Goal: Information Seeking & Learning: Learn about a topic

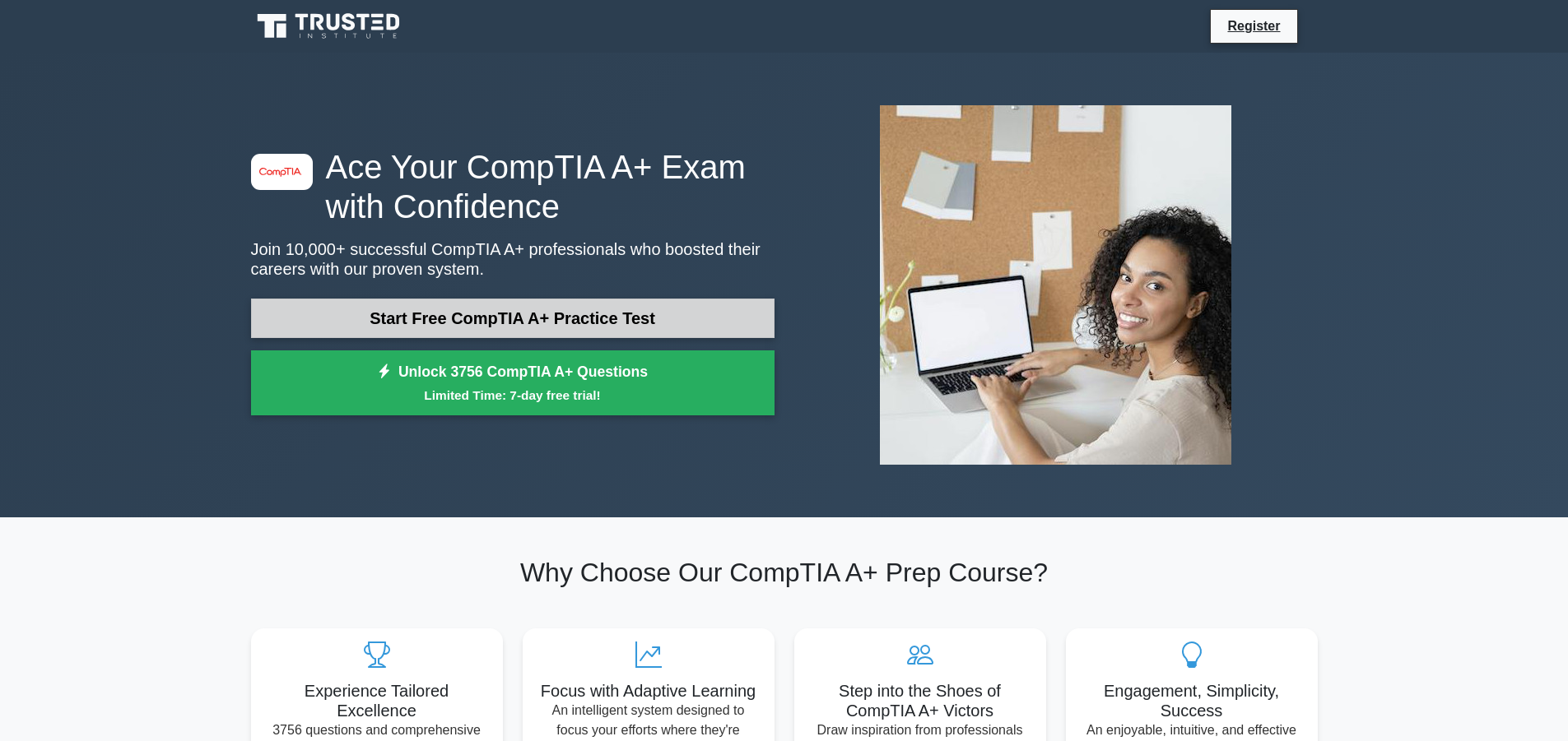
click at [544, 319] on link "Start Free CompTIA A+ Practice Test" at bounding box center [513, 318] width 523 height 40
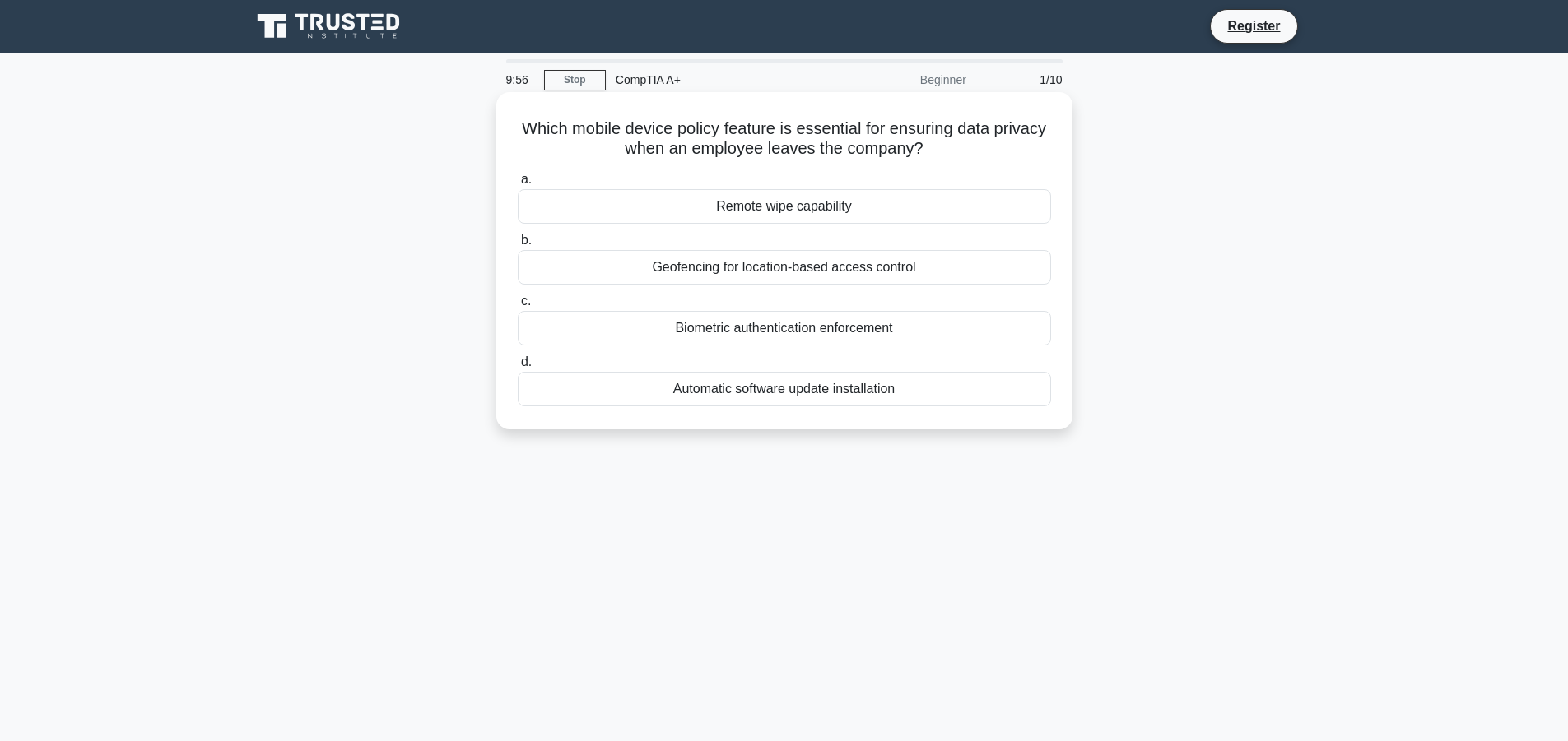
click at [639, 129] on h5 "Which mobile device policy feature is essential for ensuring data privacy when …" at bounding box center [784, 139] width 537 height 42
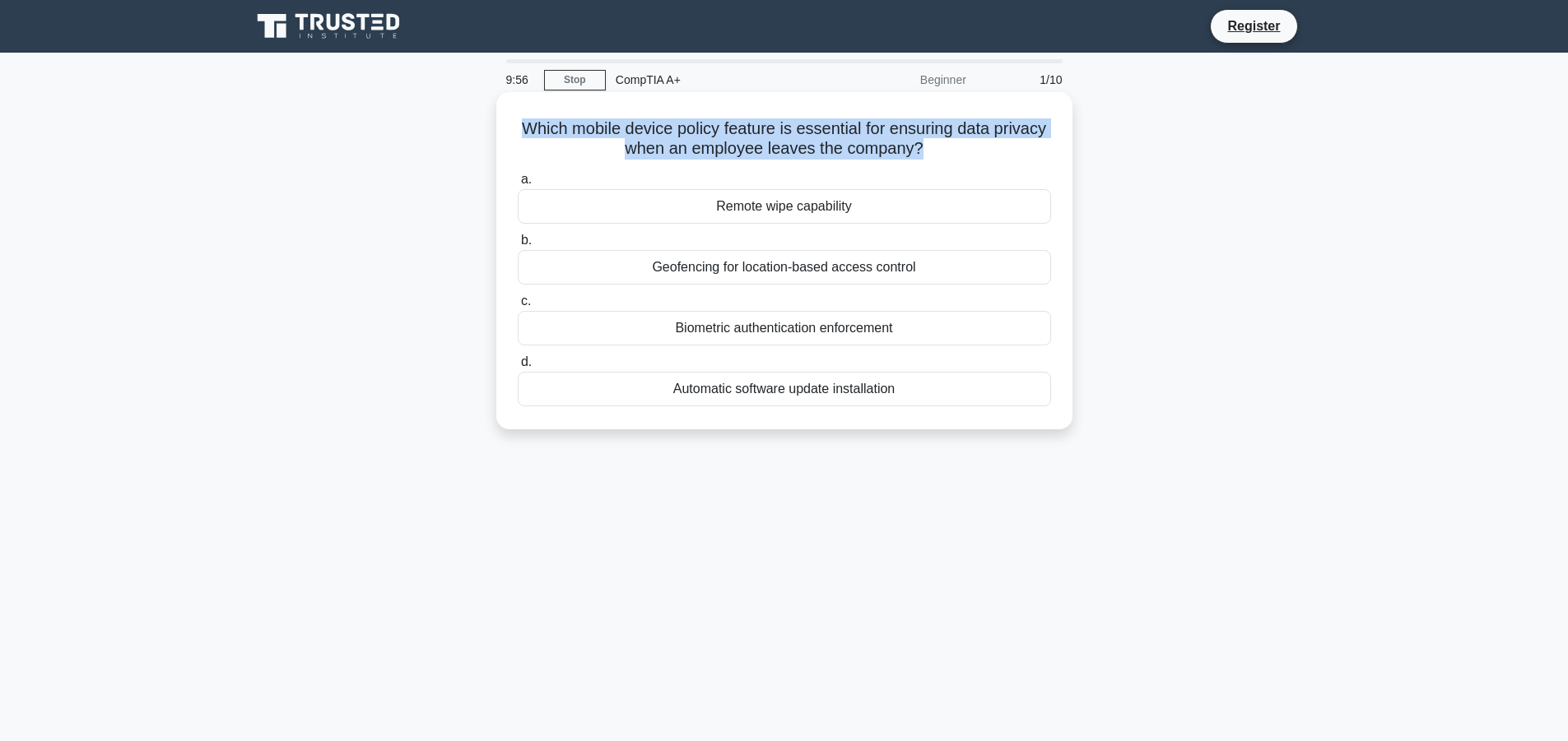
click at [639, 129] on h5 "Which mobile device policy feature is essential for ensuring data privacy when …" at bounding box center [784, 139] width 537 height 42
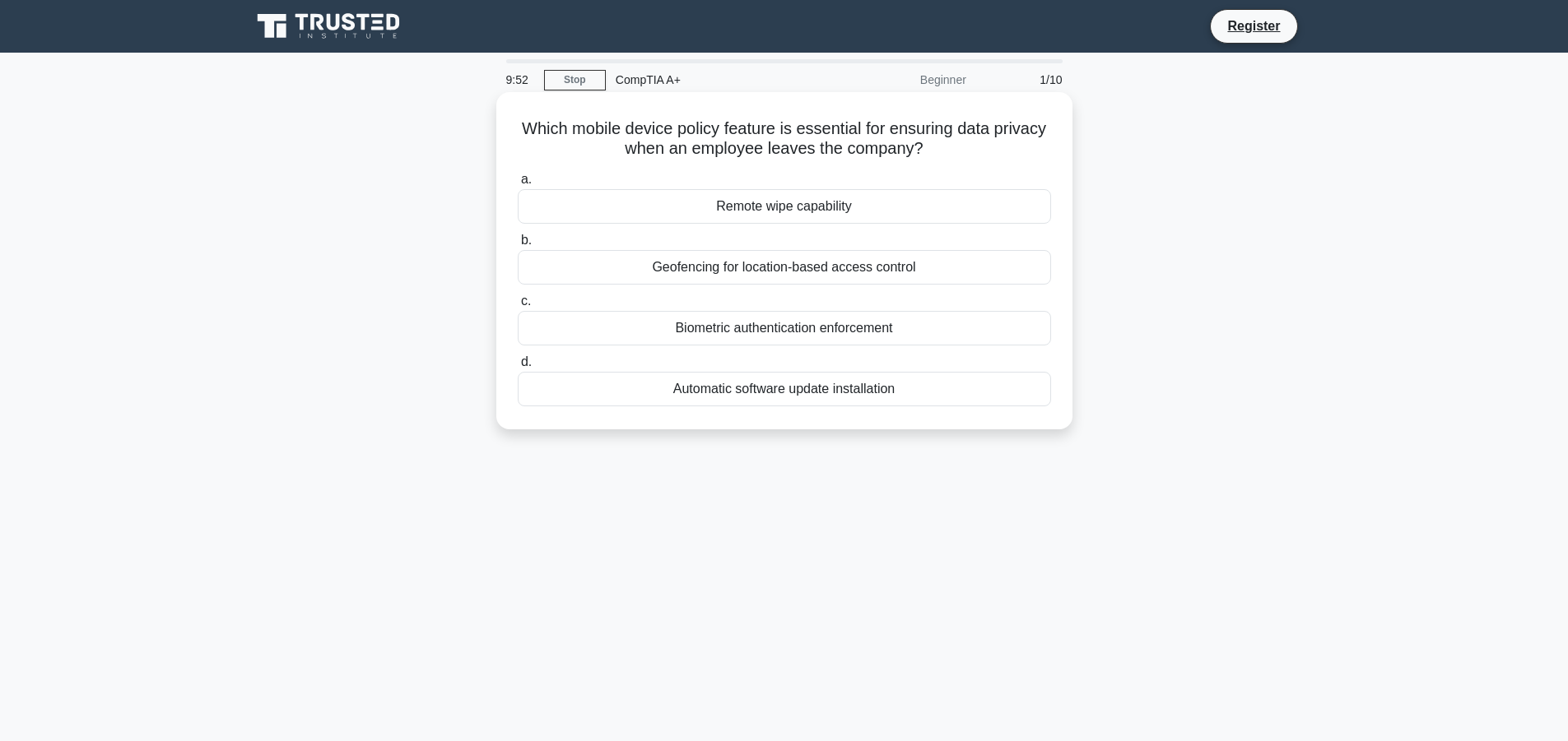
click at [725, 201] on div "Remote wipe capability" at bounding box center [784, 206] width 534 height 35
click at [518, 185] on input "a. Remote wipe capability" at bounding box center [518, 179] width 0 height 10
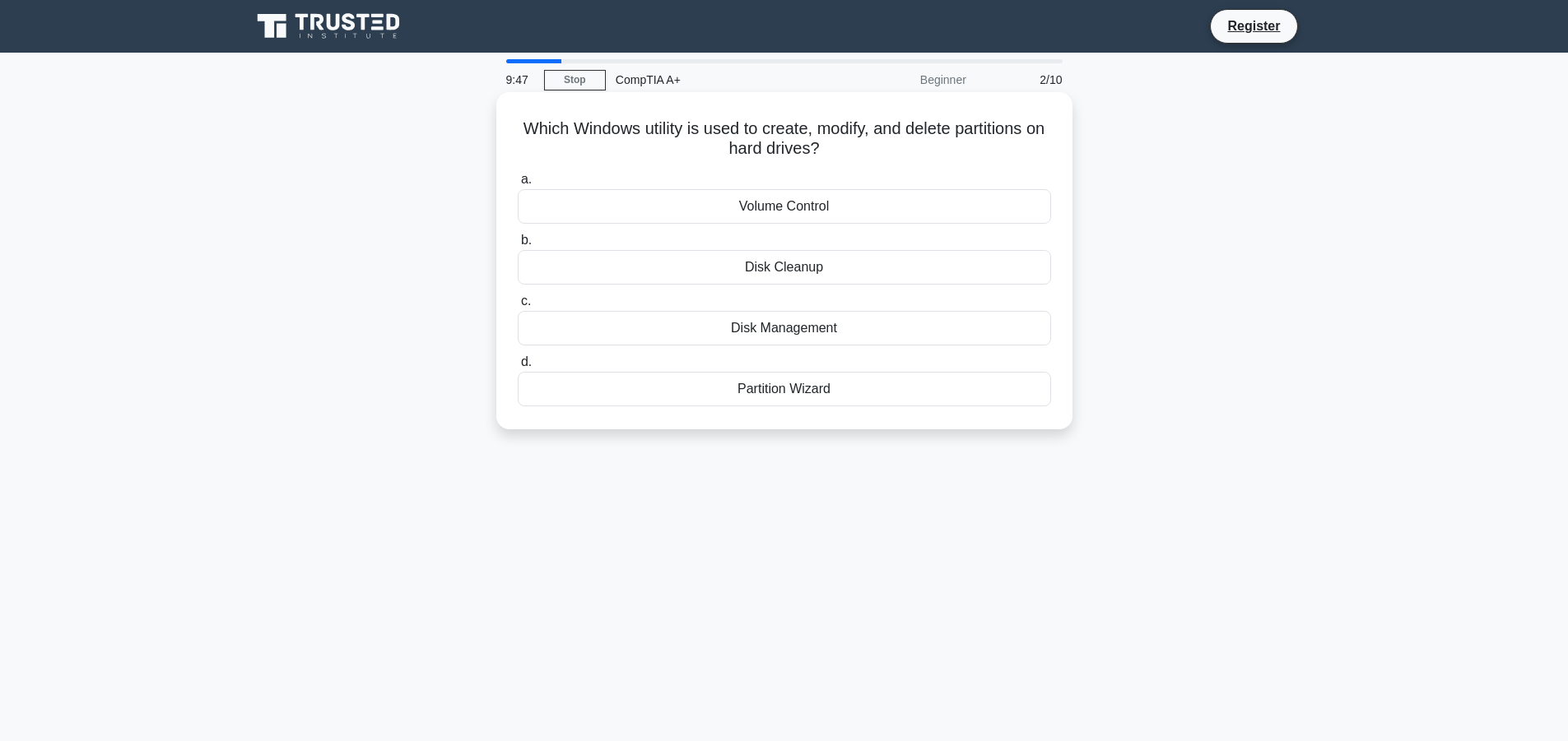
click at [755, 331] on div "Disk Management" at bounding box center [784, 328] width 534 height 35
click at [518, 307] on input "c. Disk Management" at bounding box center [518, 301] width 0 height 10
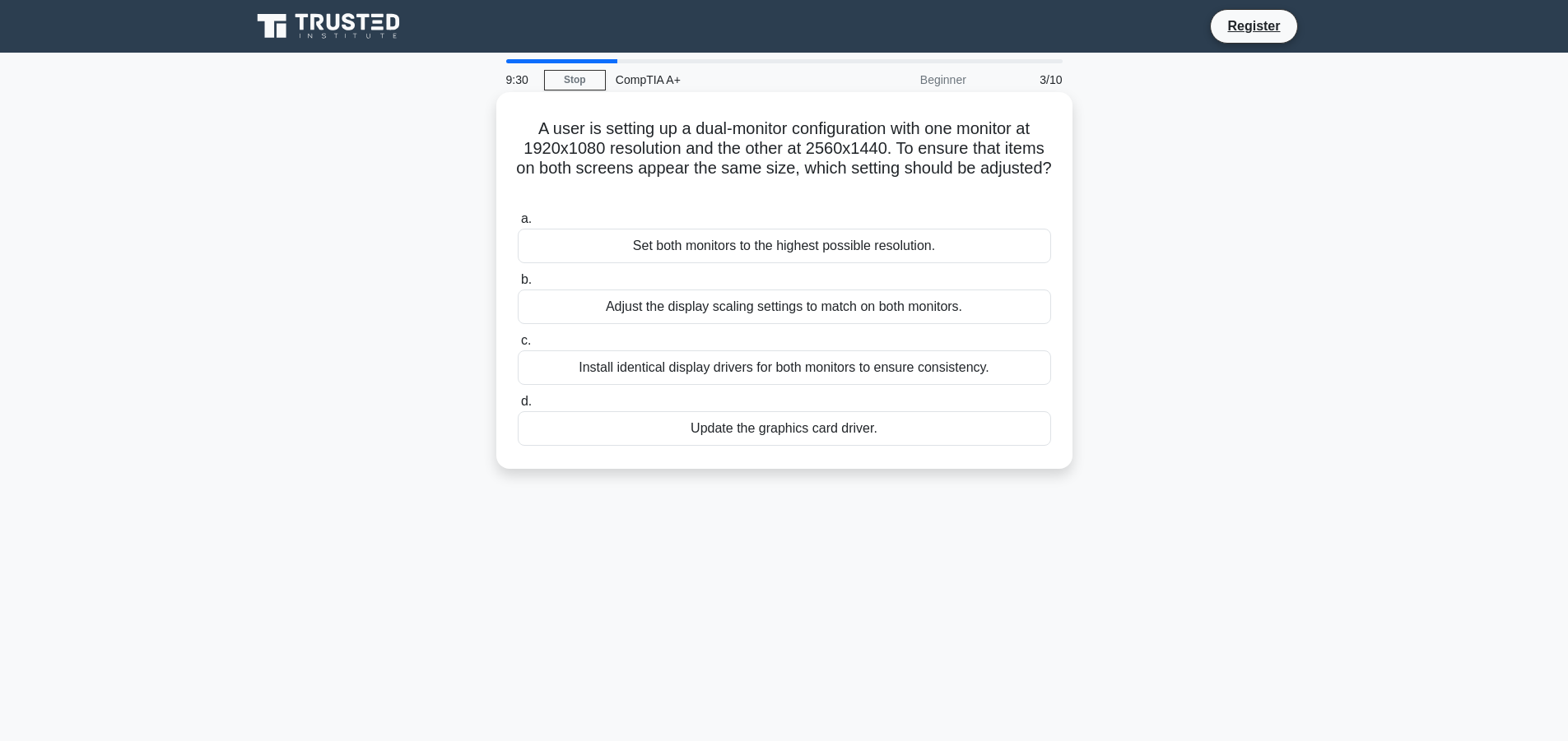
click at [769, 308] on div "Adjust the display scaling settings to match on both monitors." at bounding box center [784, 307] width 534 height 35
click at [518, 285] on input "b. Adjust the display scaling settings to match on both monitors." at bounding box center [518, 279] width 0 height 10
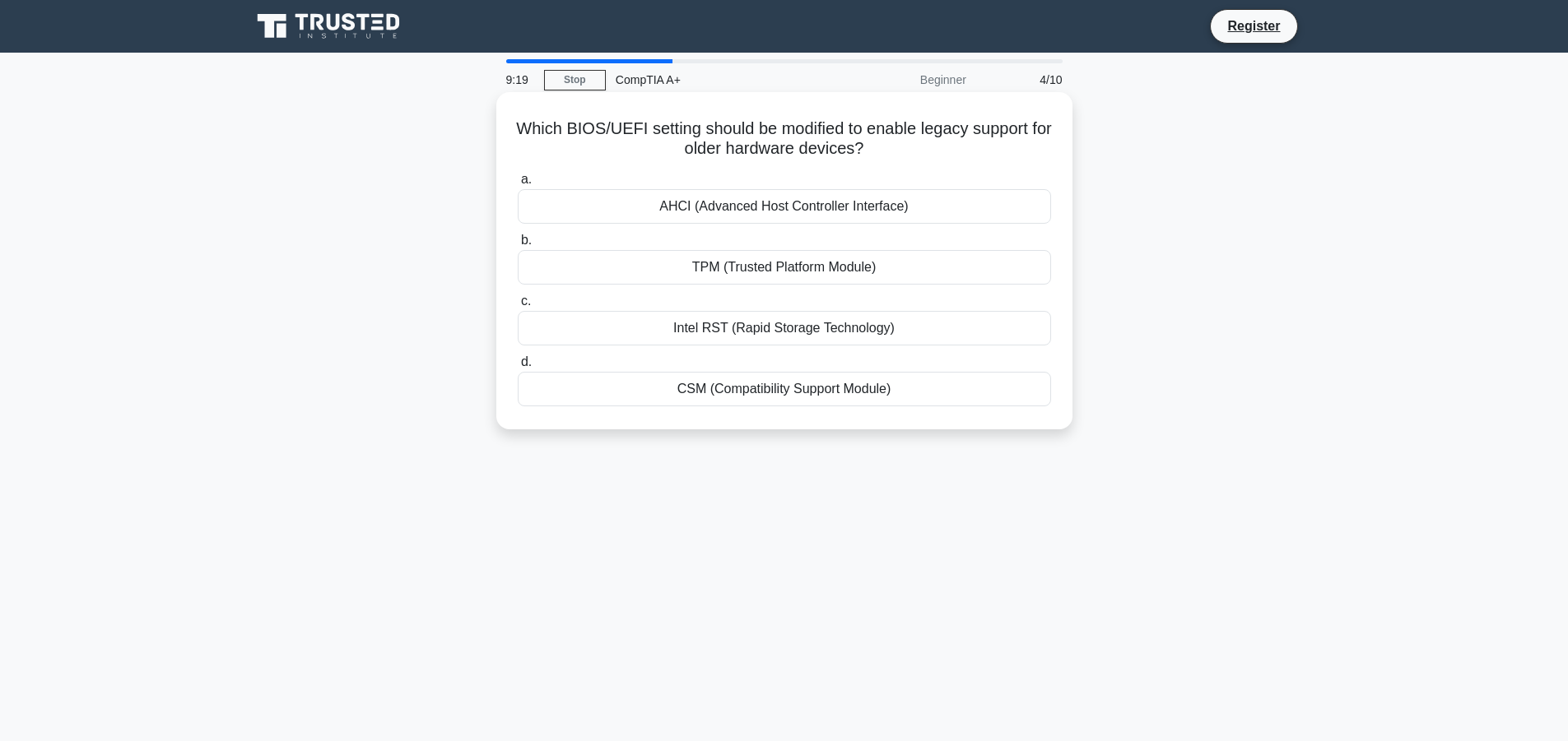
click at [794, 387] on div "CSM (Compatibility Support Module)" at bounding box center [784, 389] width 534 height 35
click at [518, 367] on input "d. CSM (Compatibility Support Module)" at bounding box center [518, 362] width 0 height 10
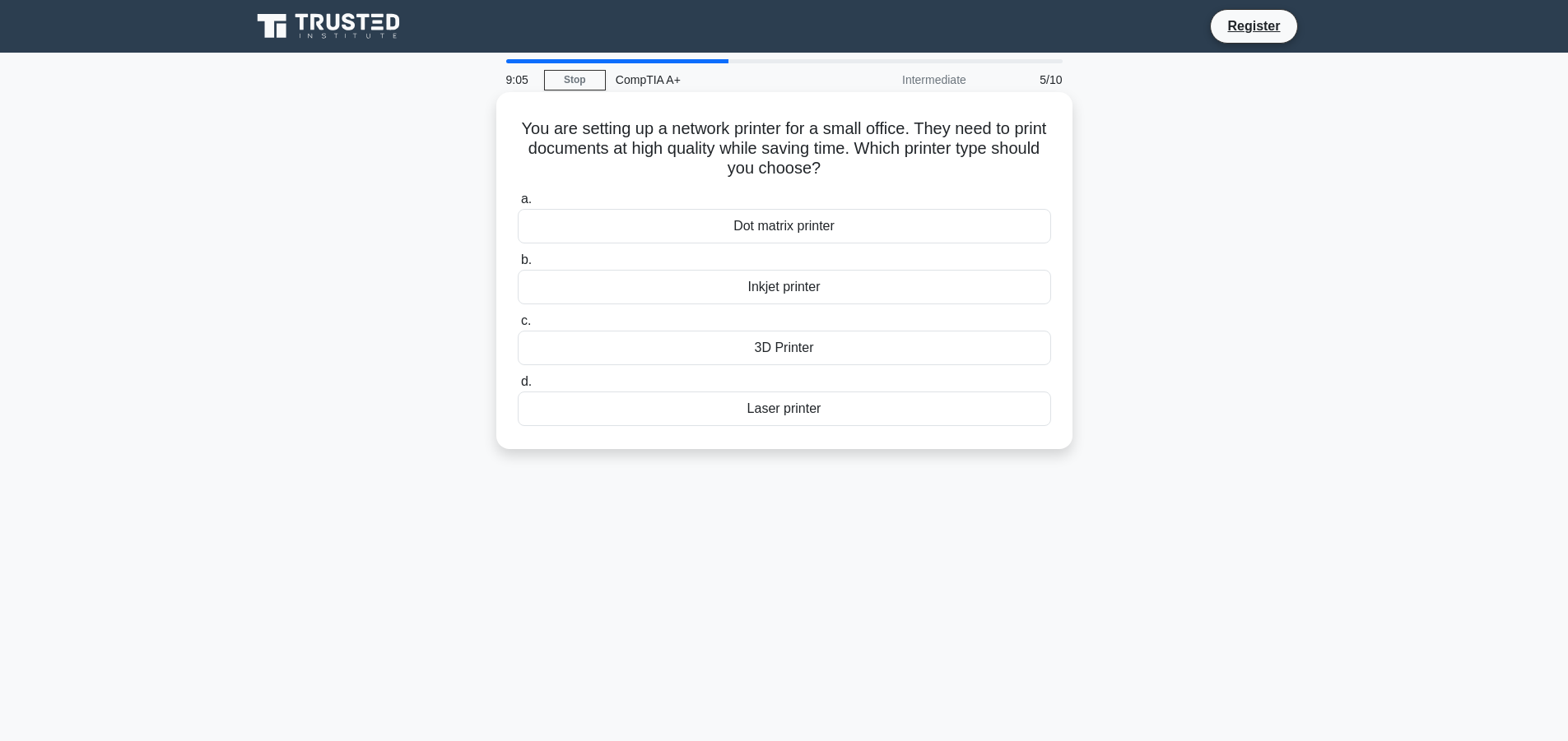
click at [744, 284] on div "Inkjet printer" at bounding box center [784, 287] width 534 height 35
click at [518, 265] on input "b. Inkjet printer" at bounding box center [518, 260] width 0 height 10
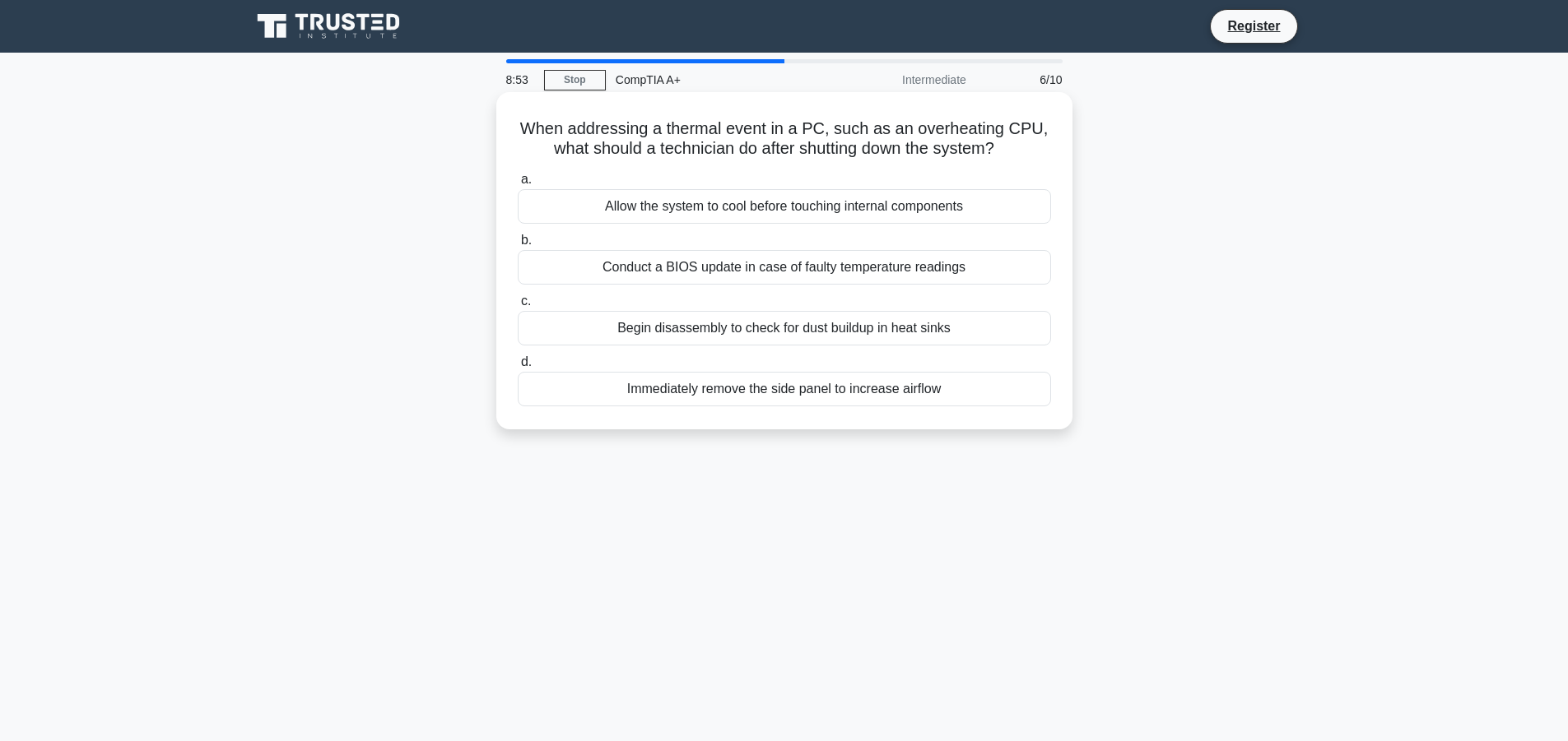
click at [749, 203] on div "Allow the system to cool before touching internal components" at bounding box center [784, 206] width 534 height 35
click at [518, 185] on input "a. Allow the system to cool before touching internal components" at bounding box center [518, 179] width 0 height 10
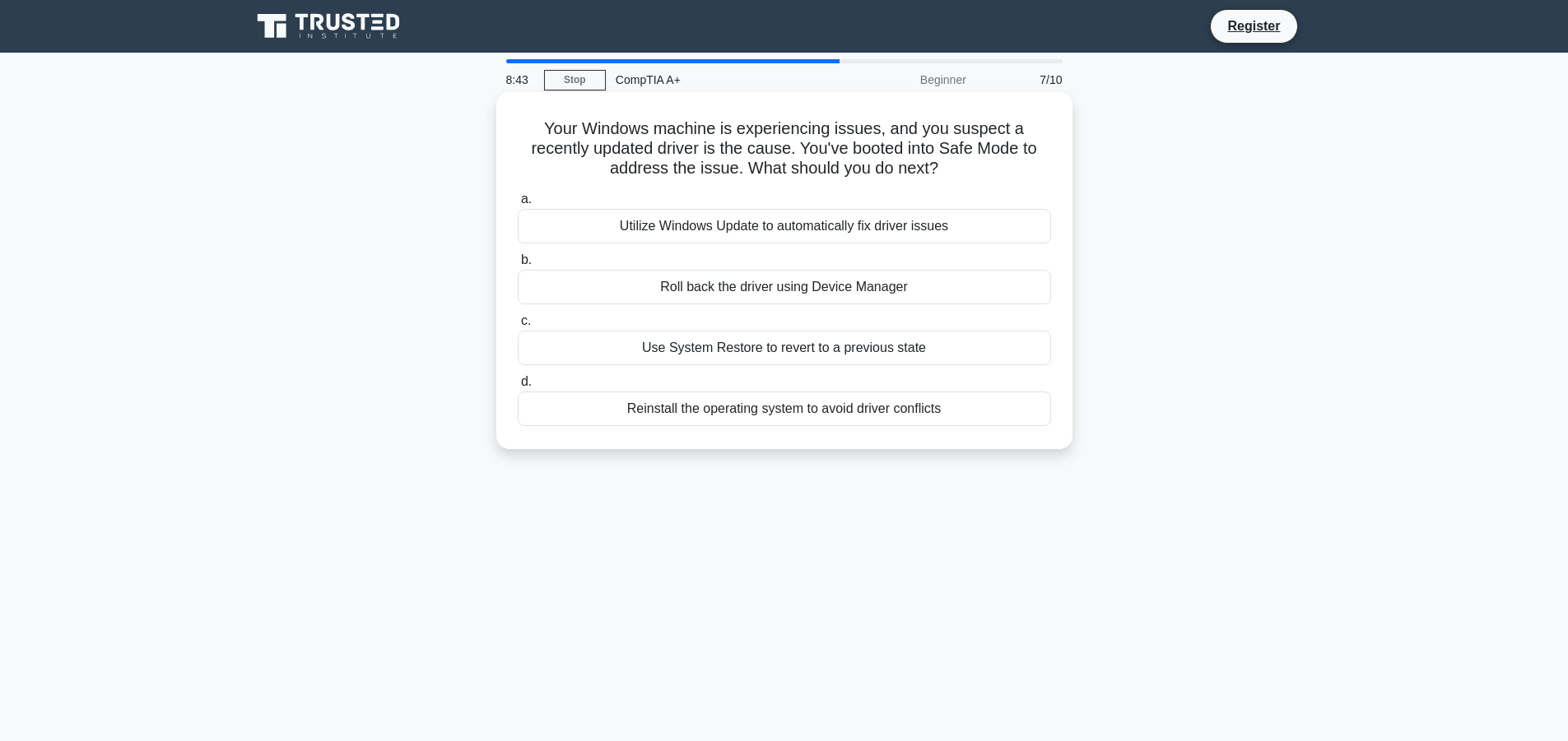
click at [769, 295] on div "Roll back the driver using Device Manager" at bounding box center [784, 287] width 534 height 35
click at [518, 265] on input "b. Roll back the driver using Device Manager" at bounding box center [518, 260] width 0 height 10
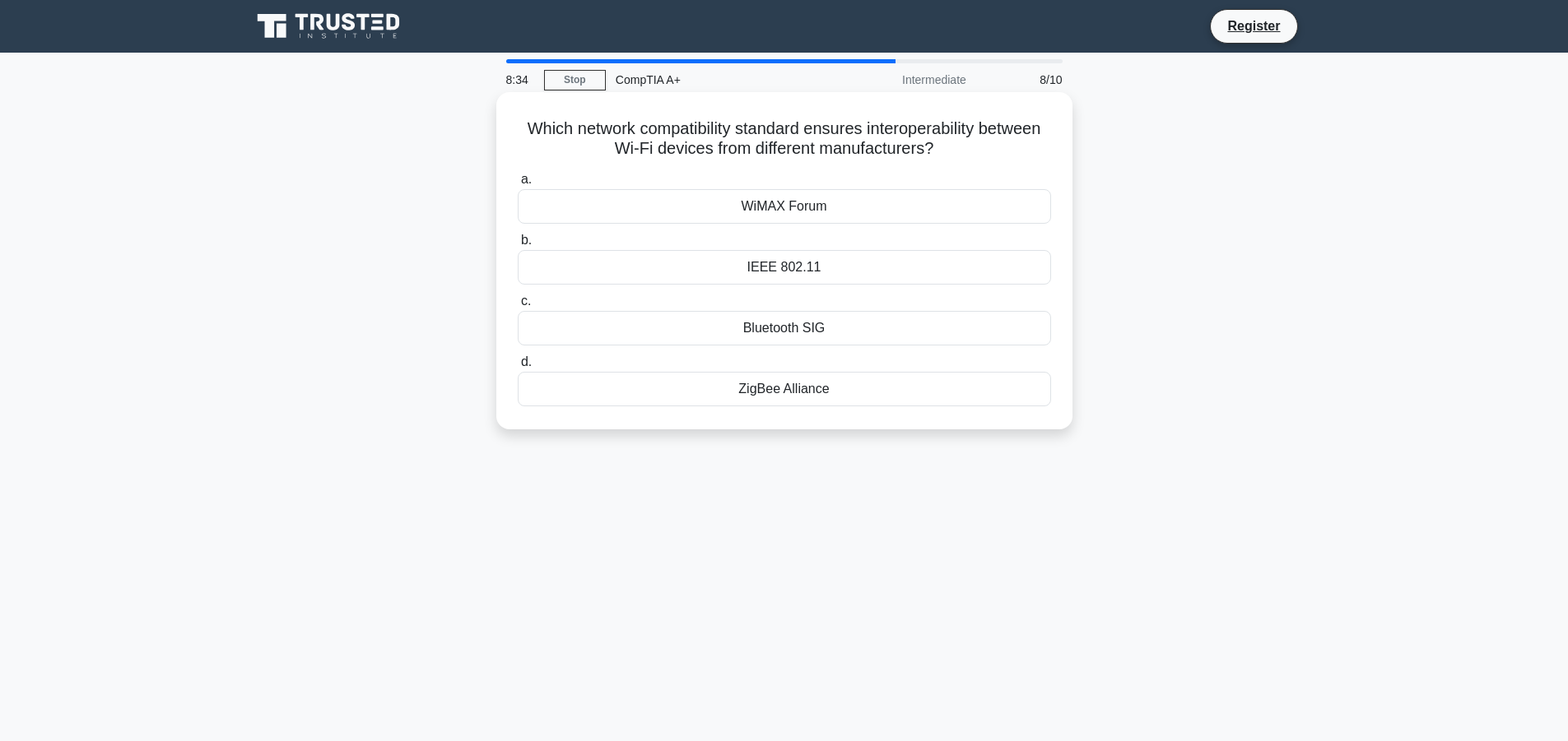
click at [770, 276] on div "IEEE 802.11" at bounding box center [784, 267] width 534 height 35
click at [518, 246] on input "b. IEEE 802.11" at bounding box center [518, 240] width 0 height 10
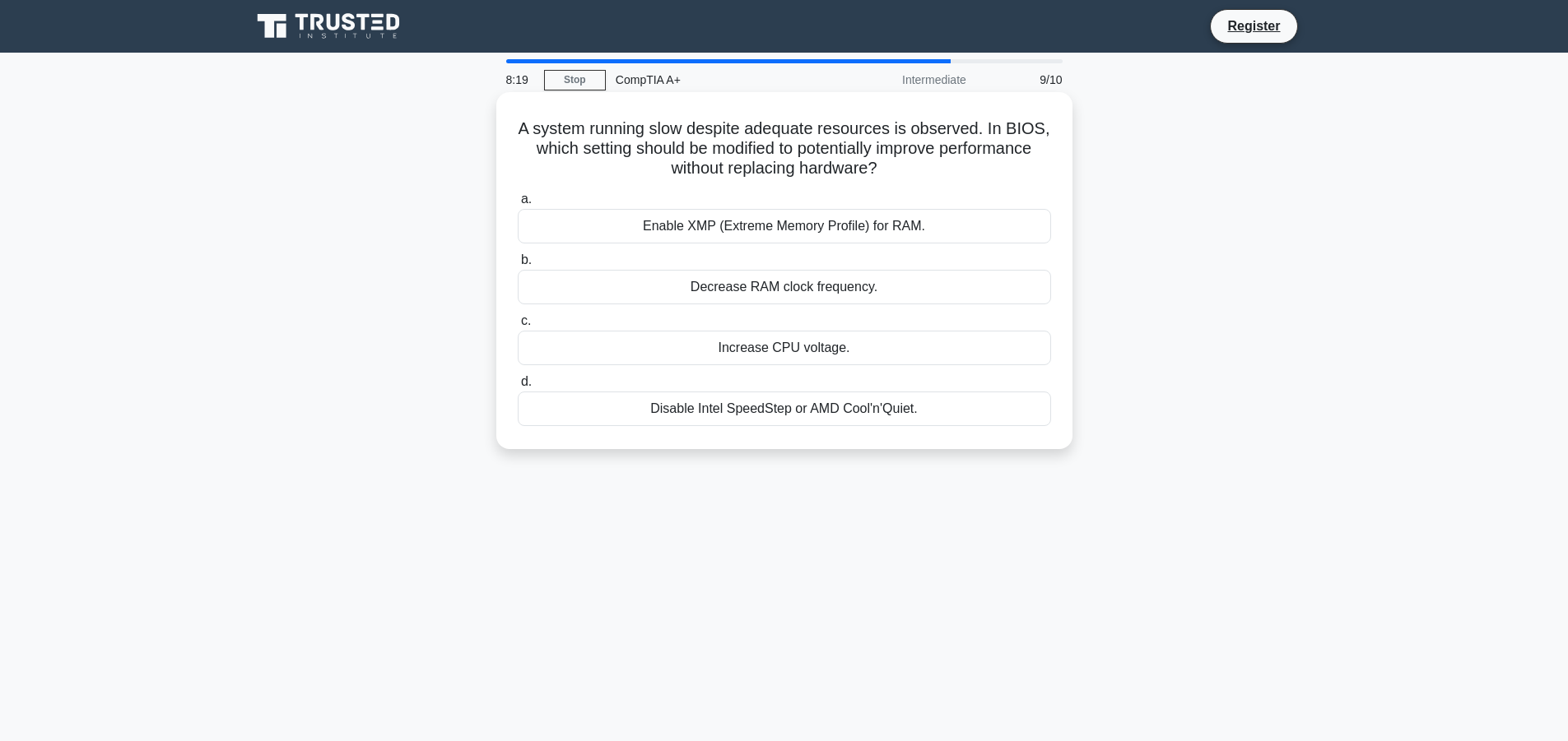
click at [764, 221] on div "Enable XMP (Extreme Memory Profile) for RAM." at bounding box center [784, 226] width 534 height 35
click at [518, 205] on input "a. Enable XMP (Extreme Memory Profile) for RAM." at bounding box center [518, 199] width 0 height 10
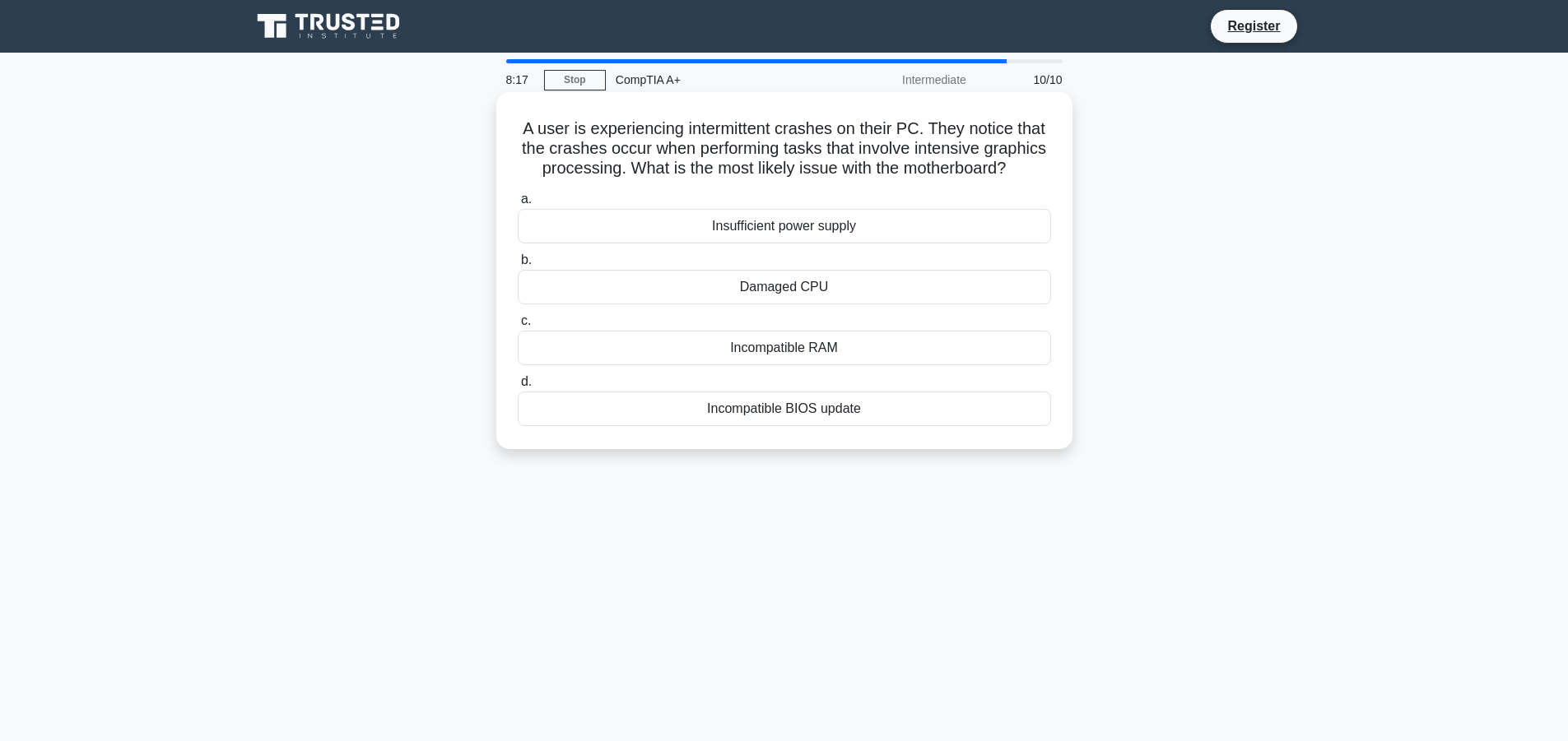
click at [762, 205] on div "A user is experiencing intermittent crashes on their PC. They notice that the c…" at bounding box center [784, 271] width 563 height 344
click at [794, 304] on div "Damaged CPU" at bounding box center [784, 287] width 534 height 35
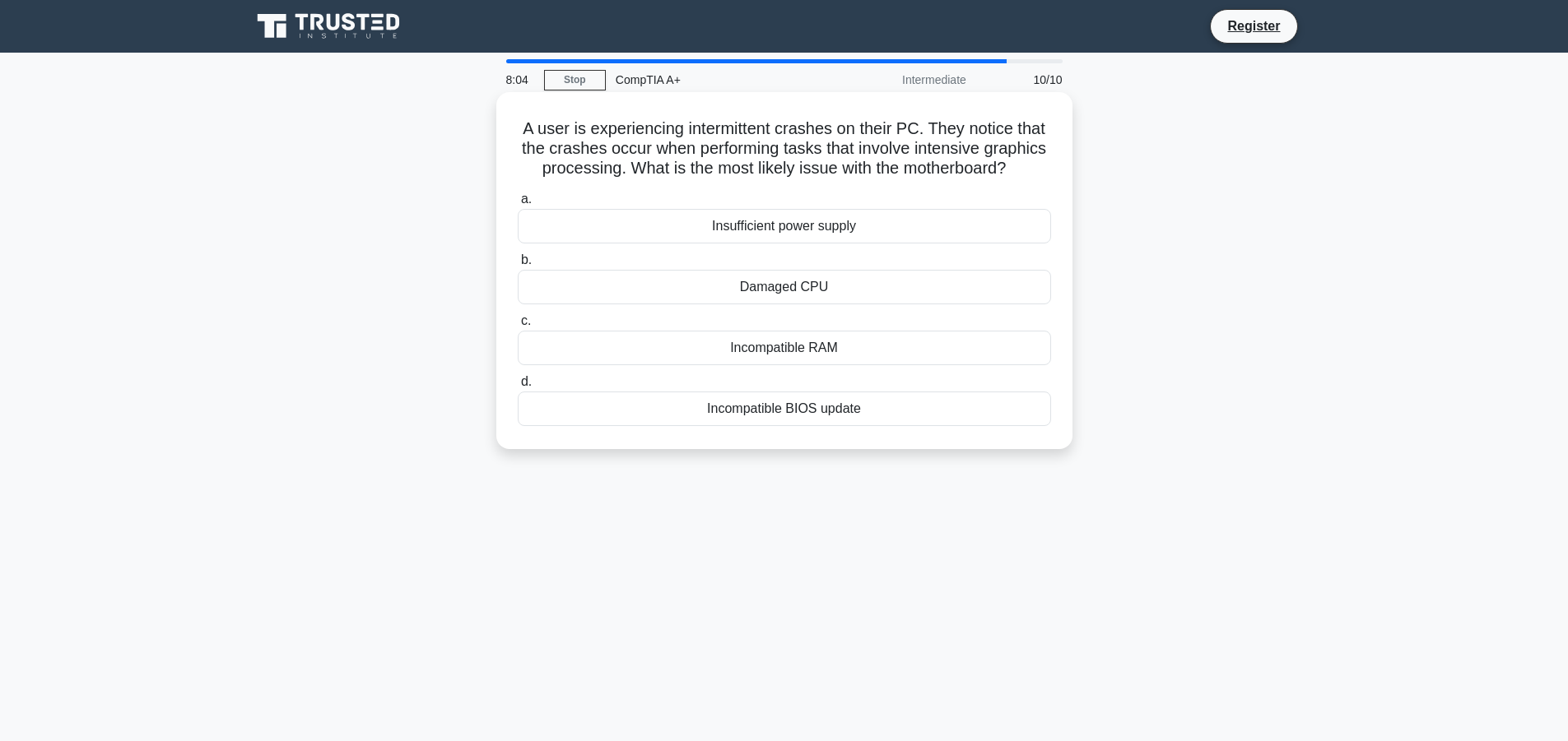
click at [518, 265] on input "b. Damaged CPU" at bounding box center [518, 260] width 0 height 10
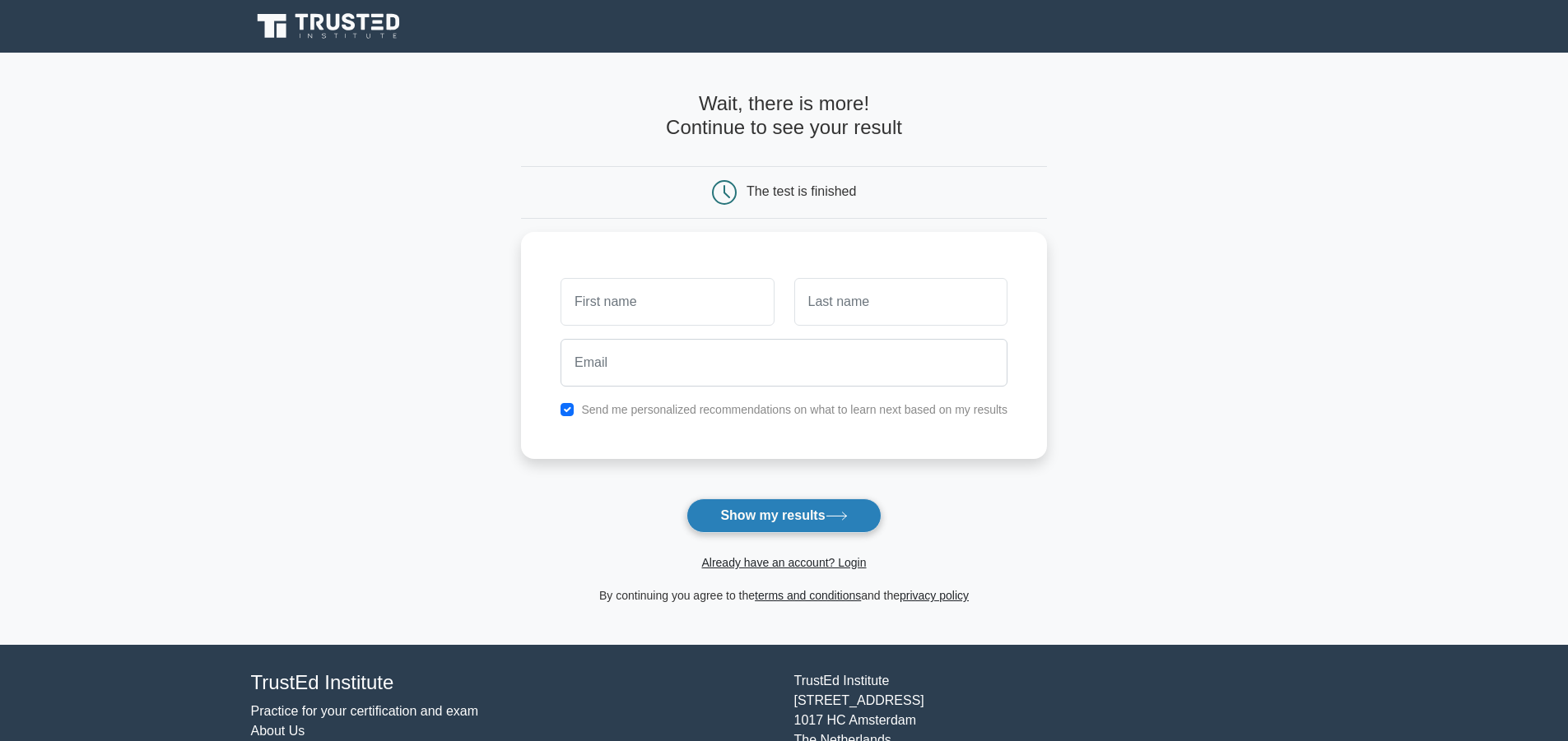
click at [850, 508] on button "Show my results" at bounding box center [784, 515] width 195 height 35
click at [950, 518] on form "Wait, there is more! Continue to see your result The test is finished and the" at bounding box center [784, 349] width 526 height 514
click at [740, 403] on label "Send me personalized recommendations on what to learn next based on my results" at bounding box center [793, 406] width 426 height 13
click at [574, 406] on div "Send me personalized recommendations on what to learn next based on my results" at bounding box center [784, 405] width 467 height 20
click at [566, 396] on div "Send me personalized recommendations on what to learn next based on my results" at bounding box center [784, 405] width 467 height 20
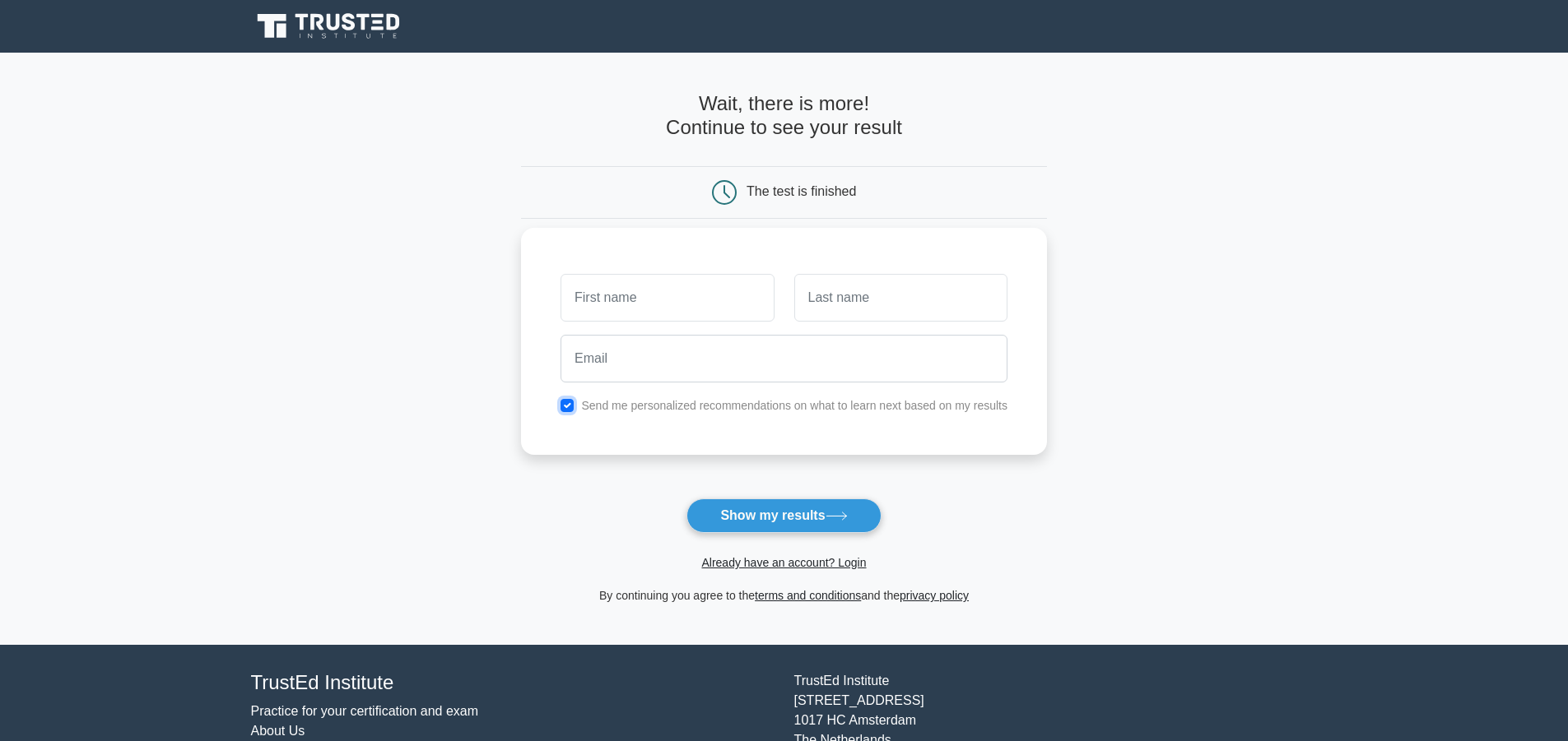
click at [571, 409] on input "checkbox" at bounding box center [567, 406] width 13 height 13
checkbox input "false"
click at [623, 334] on div at bounding box center [784, 359] width 467 height 60
click at [645, 300] on input "text" at bounding box center [667, 297] width 213 height 48
type input "ff"
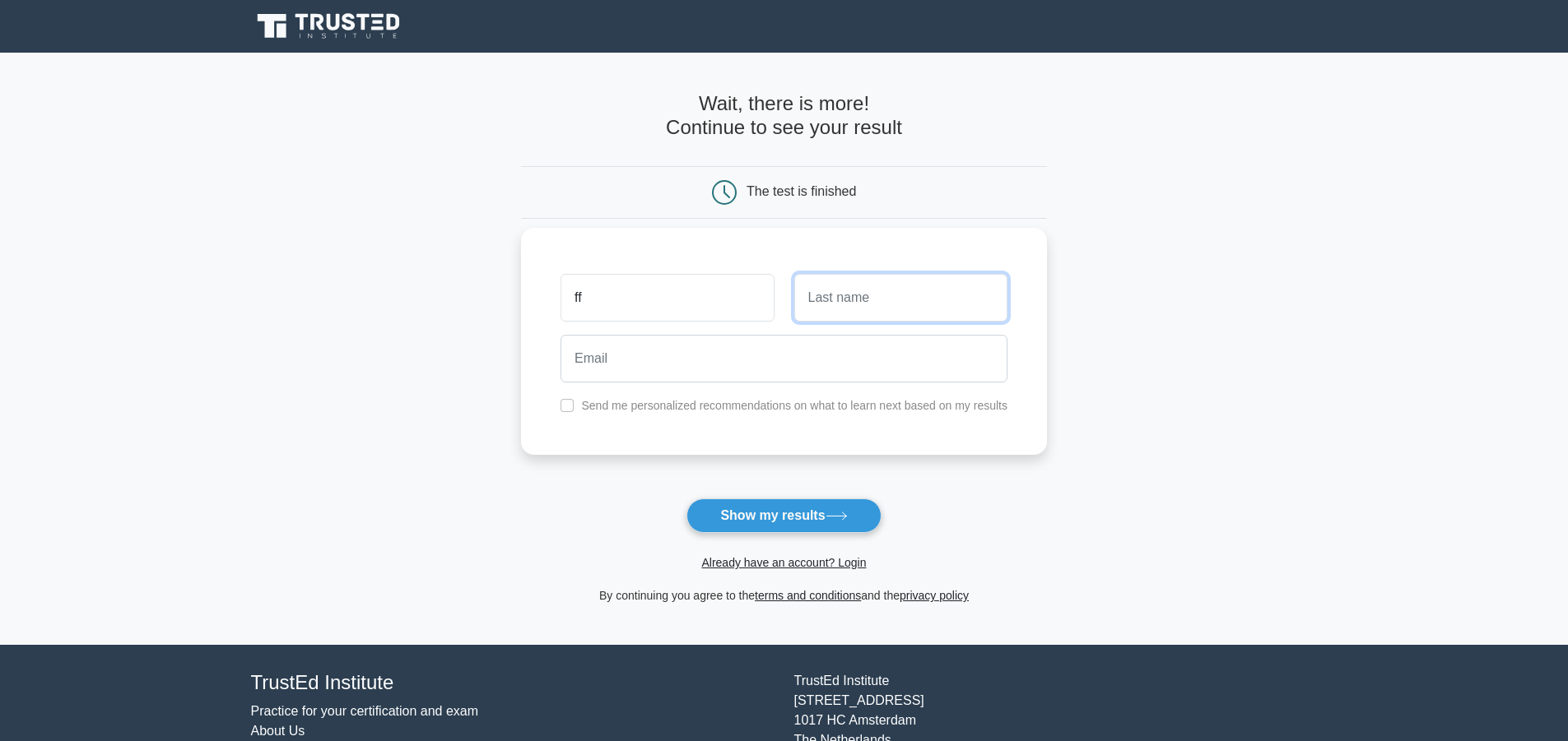
drag, startPoint x: 968, startPoint y: 316, endPoint x: 970, endPoint y: 304, distance: 12.2
click at [970, 304] on input "text" at bounding box center [901, 297] width 213 height 48
type input "g"
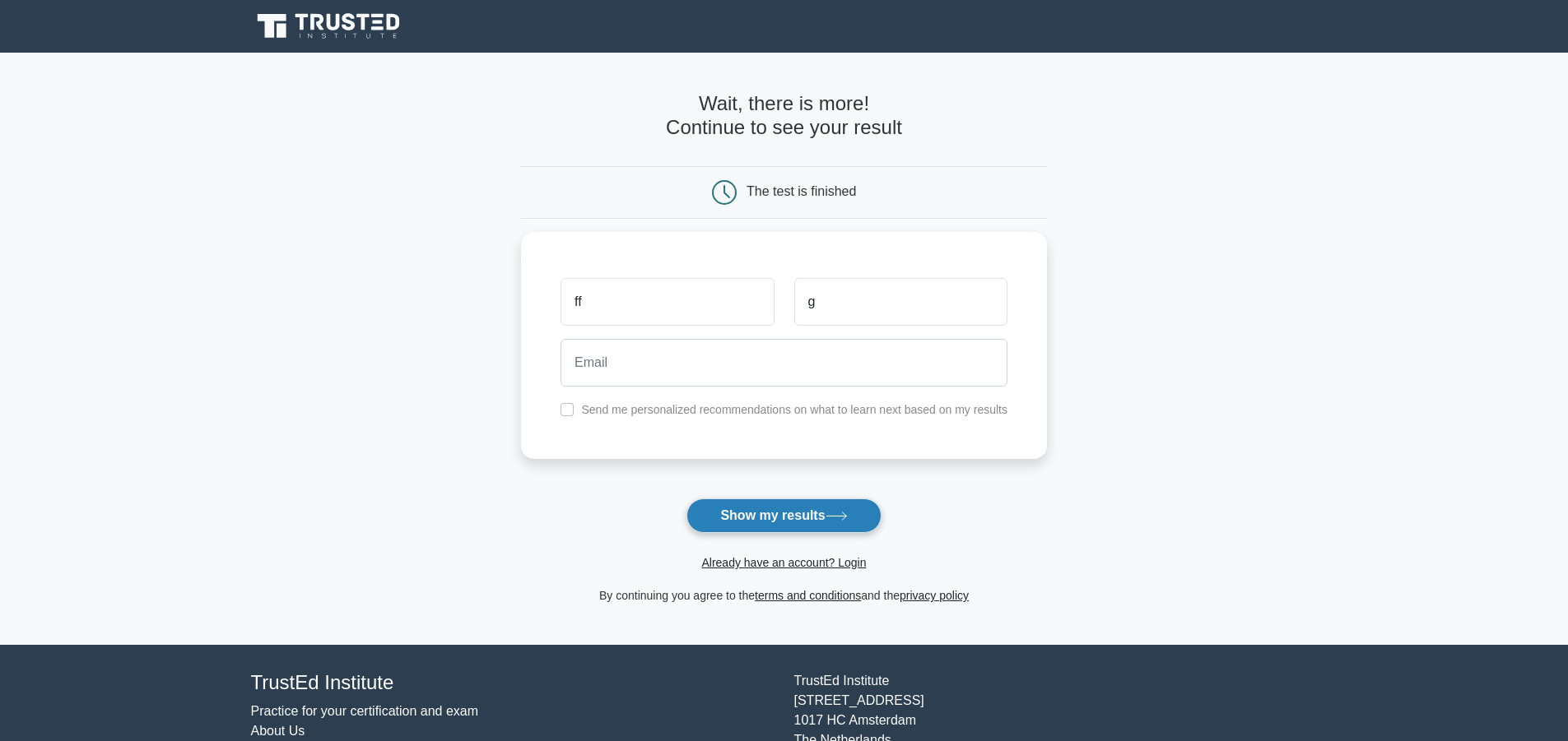
drag, startPoint x: 832, startPoint y: 488, endPoint x: 827, endPoint y: 499, distance: 12.1
click at [827, 496] on form "Wait, there is more! Continue to see your result The test is finished ff g" at bounding box center [784, 349] width 526 height 514
click at [815, 509] on button "Show my results" at bounding box center [784, 515] width 195 height 35
drag, startPoint x: 757, startPoint y: 501, endPoint x: 764, endPoint y: 512, distance: 13.0
click at [757, 502] on button "Show my results" at bounding box center [784, 515] width 195 height 35
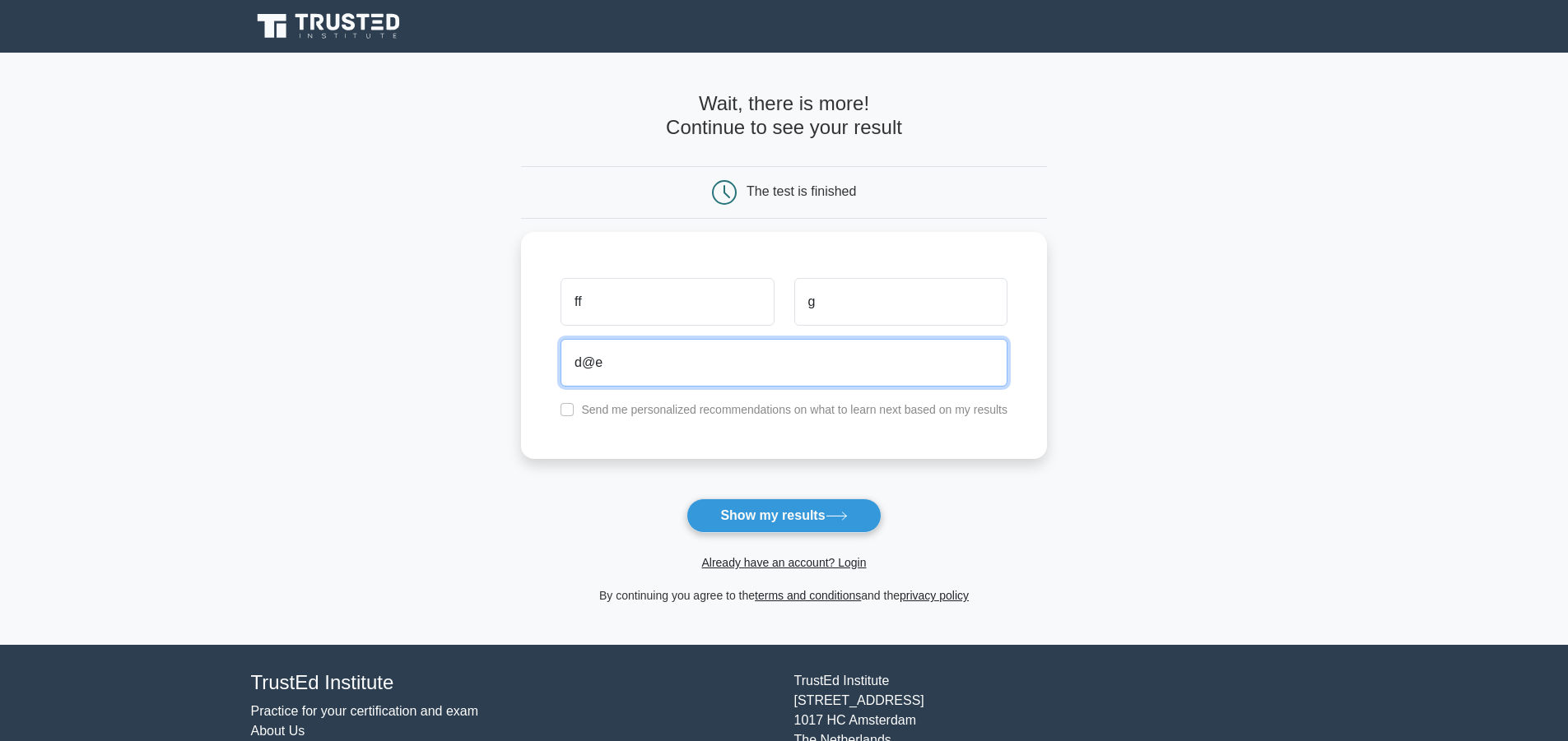
type input "d@e"
drag, startPoint x: 759, startPoint y: 482, endPoint x: 760, endPoint y: 492, distance: 10.0
click at [760, 492] on form "Wait, there is more! Continue to see your result The test is finished ff g d@e" at bounding box center [784, 349] width 526 height 514
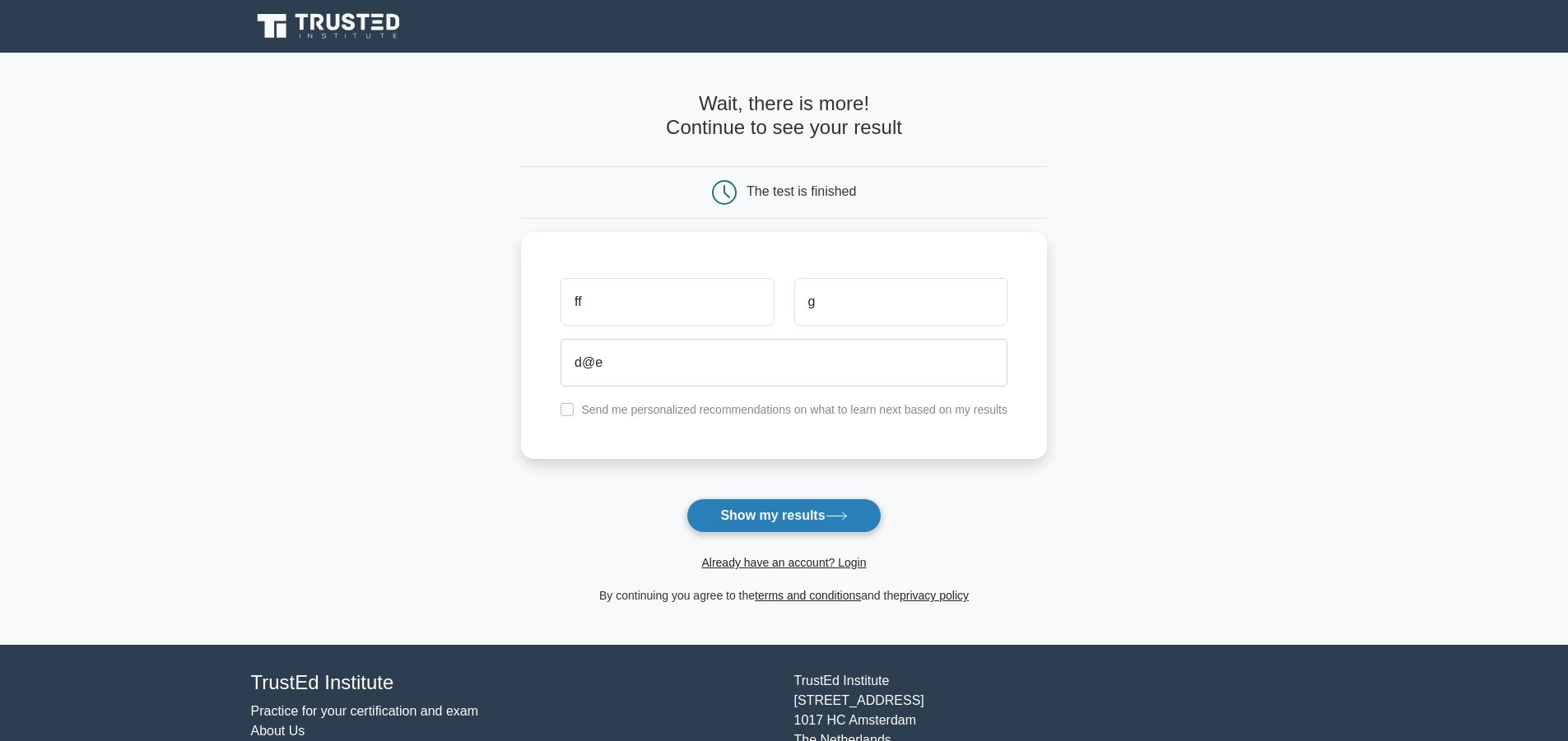
click at [763, 502] on button "Show my results" at bounding box center [784, 515] width 195 height 35
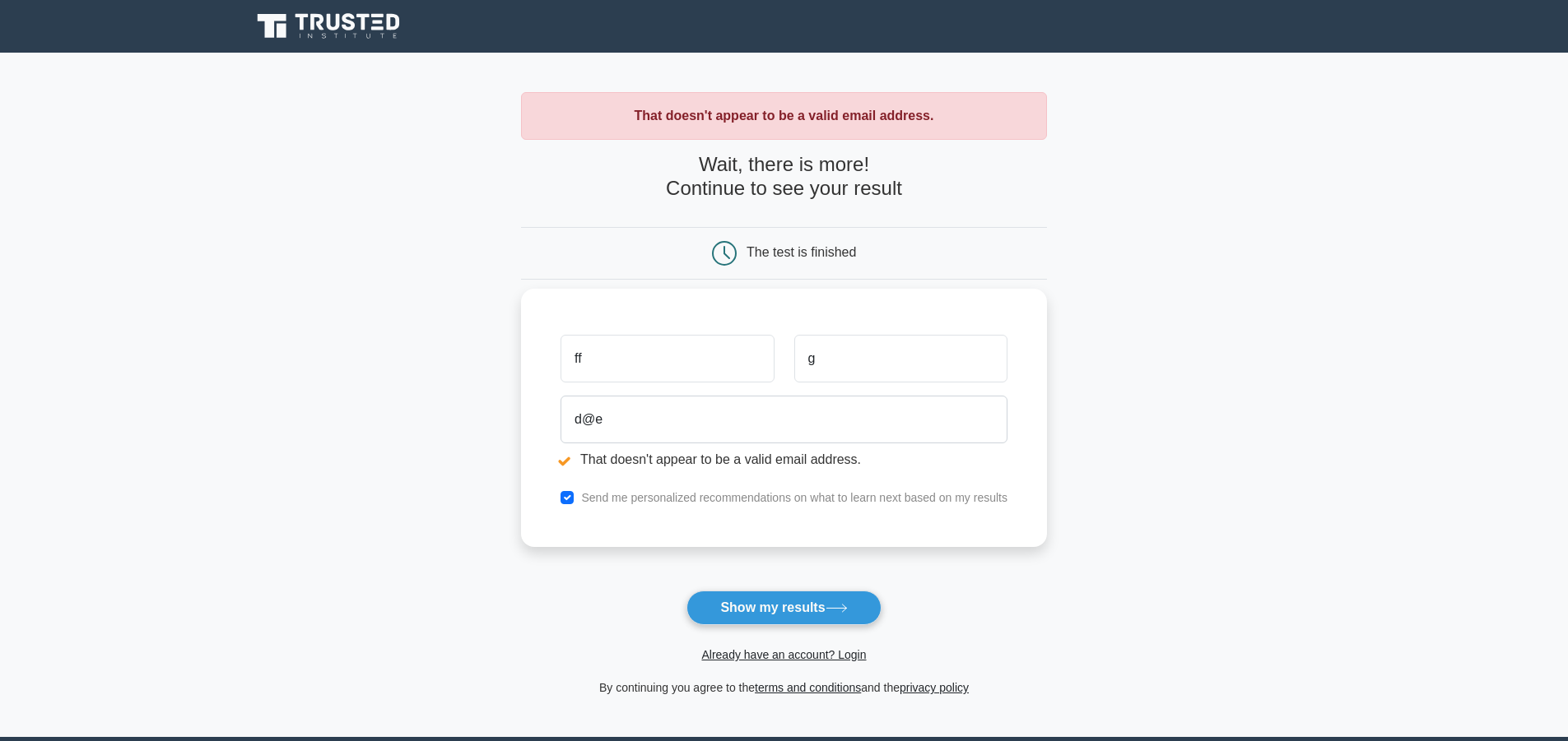
click at [755, 497] on label "Send me personalized recommendations on what to learn next based on my results" at bounding box center [793, 497] width 426 height 13
